Goal: Find specific page/section: Find specific page/section

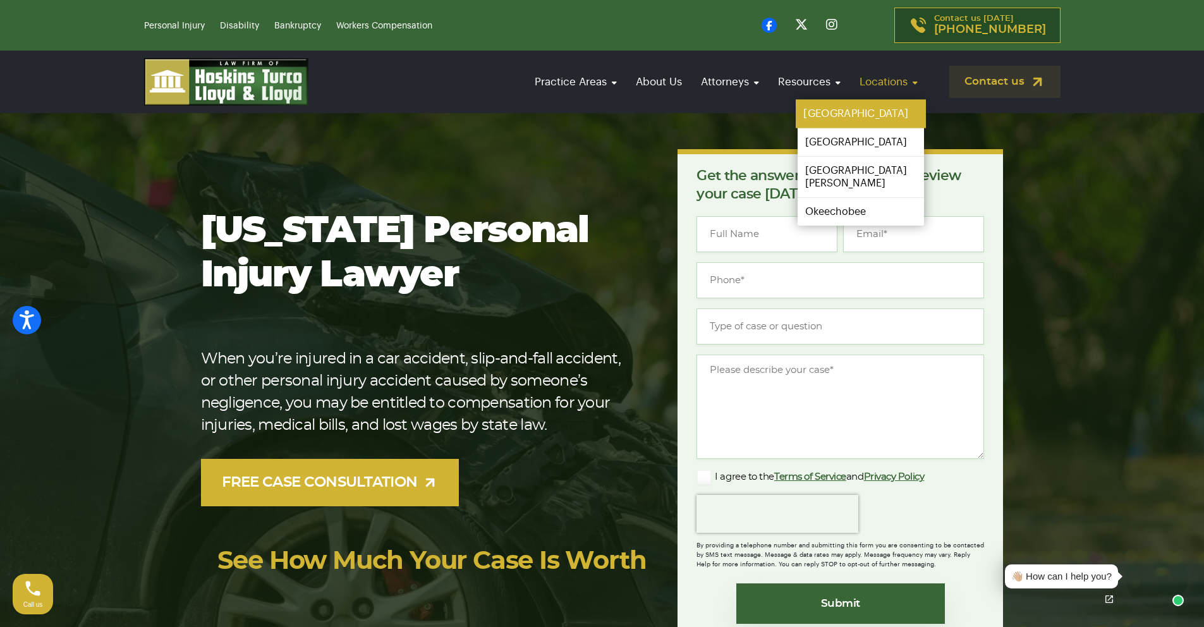
click at [858, 112] on link "[GEOGRAPHIC_DATA]" at bounding box center [861, 114] width 130 height 28
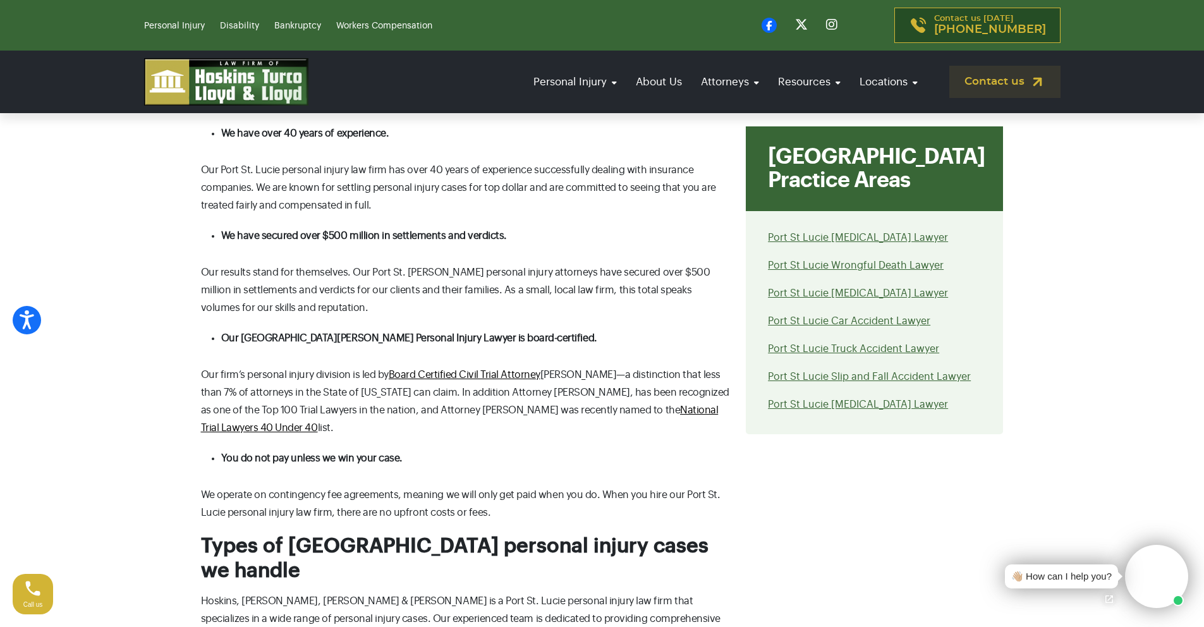
scroll to position [2397, 0]
